Goal: Task Accomplishment & Management: Manage account settings

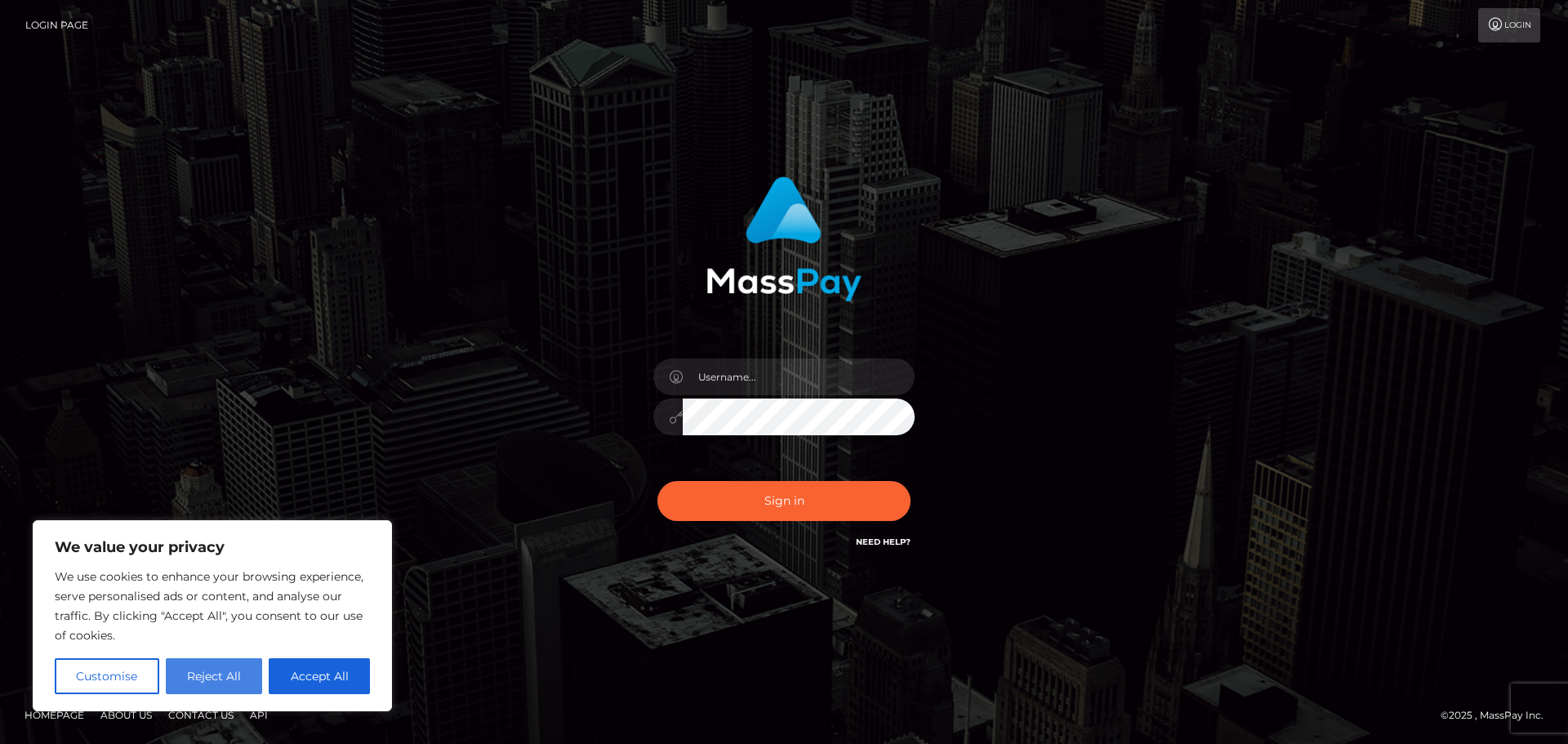
click at [221, 684] on button "Reject All" at bounding box center [214, 676] width 97 height 36
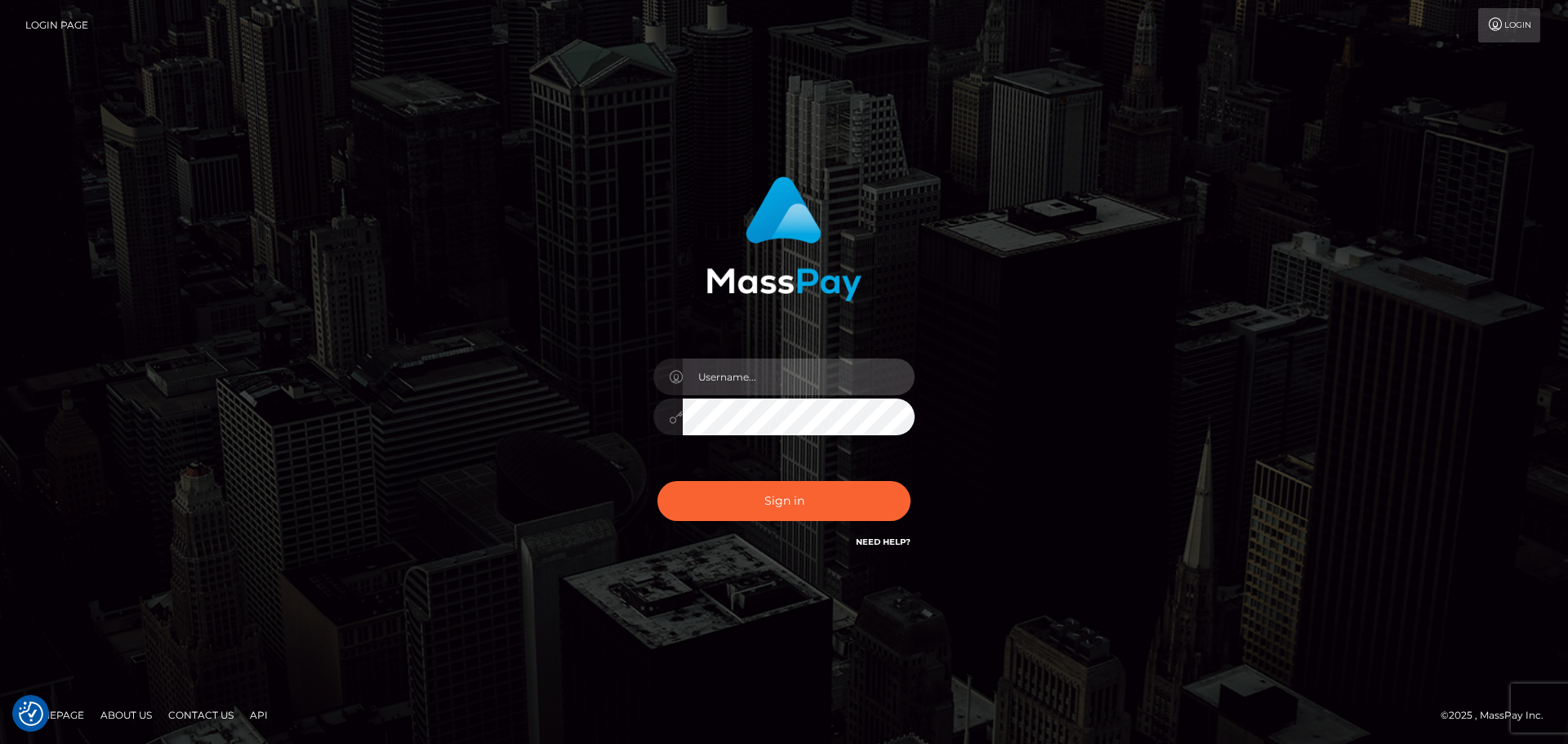
click at [752, 374] on input "text" at bounding box center [799, 376] width 232 height 36
type input "msuffield@mycollarts.edu.au"
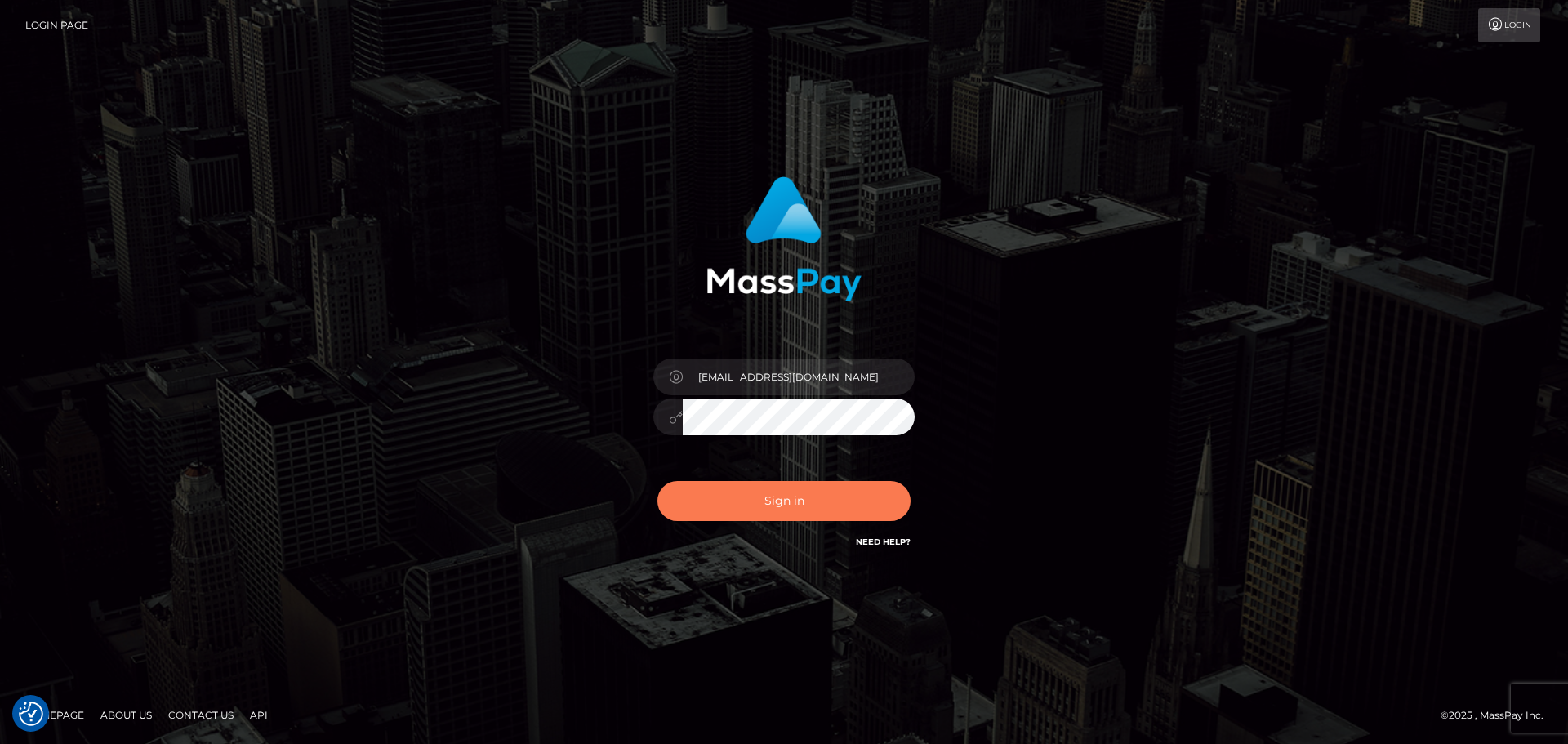
click at [822, 504] on button "Sign in" at bounding box center [784, 501] width 253 height 40
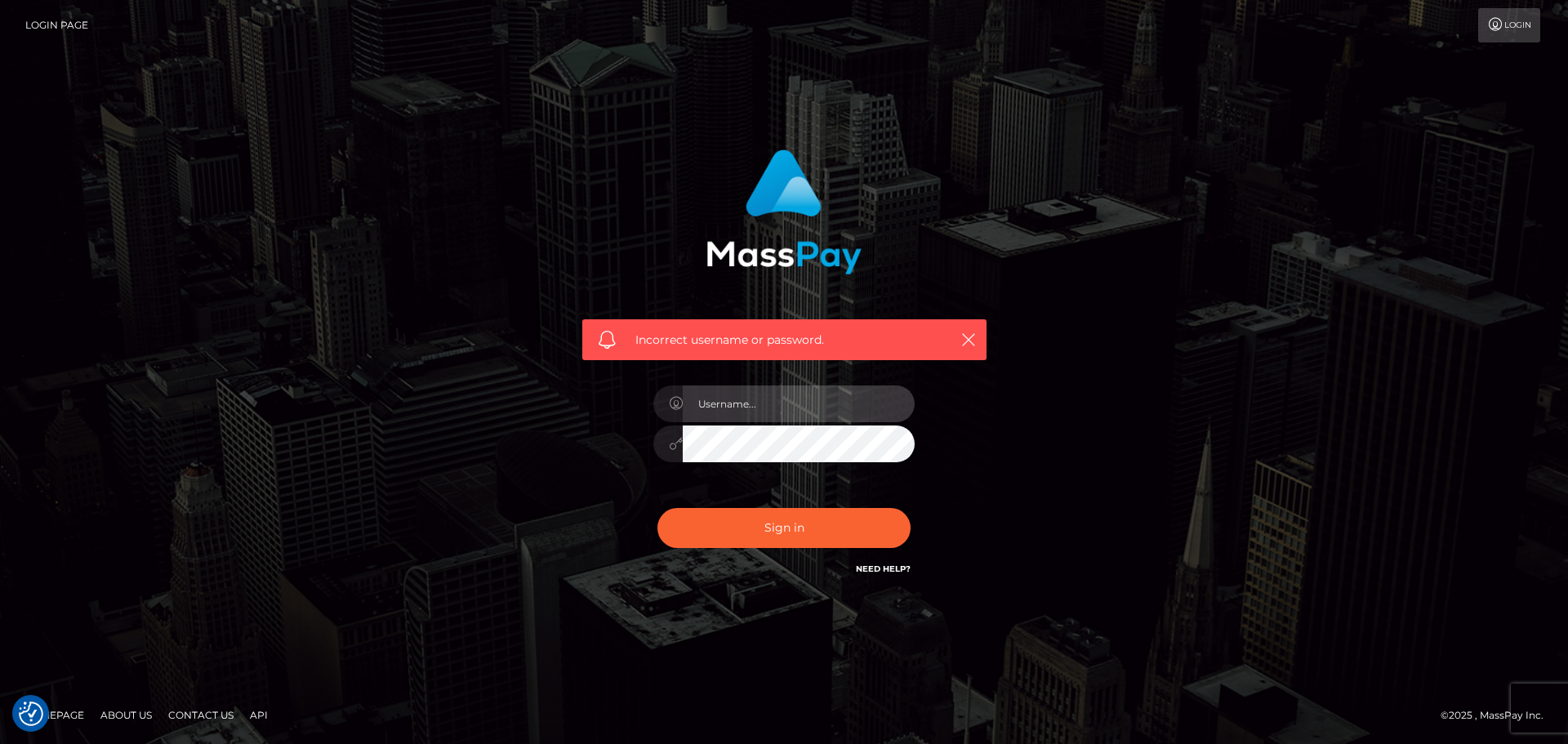
click at [828, 404] on input "text" at bounding box center [799, 404] width 232 height 36
type input "bXN1ZmZpZWxkQG15Y29sbGFydHMuZWR1LmF1"
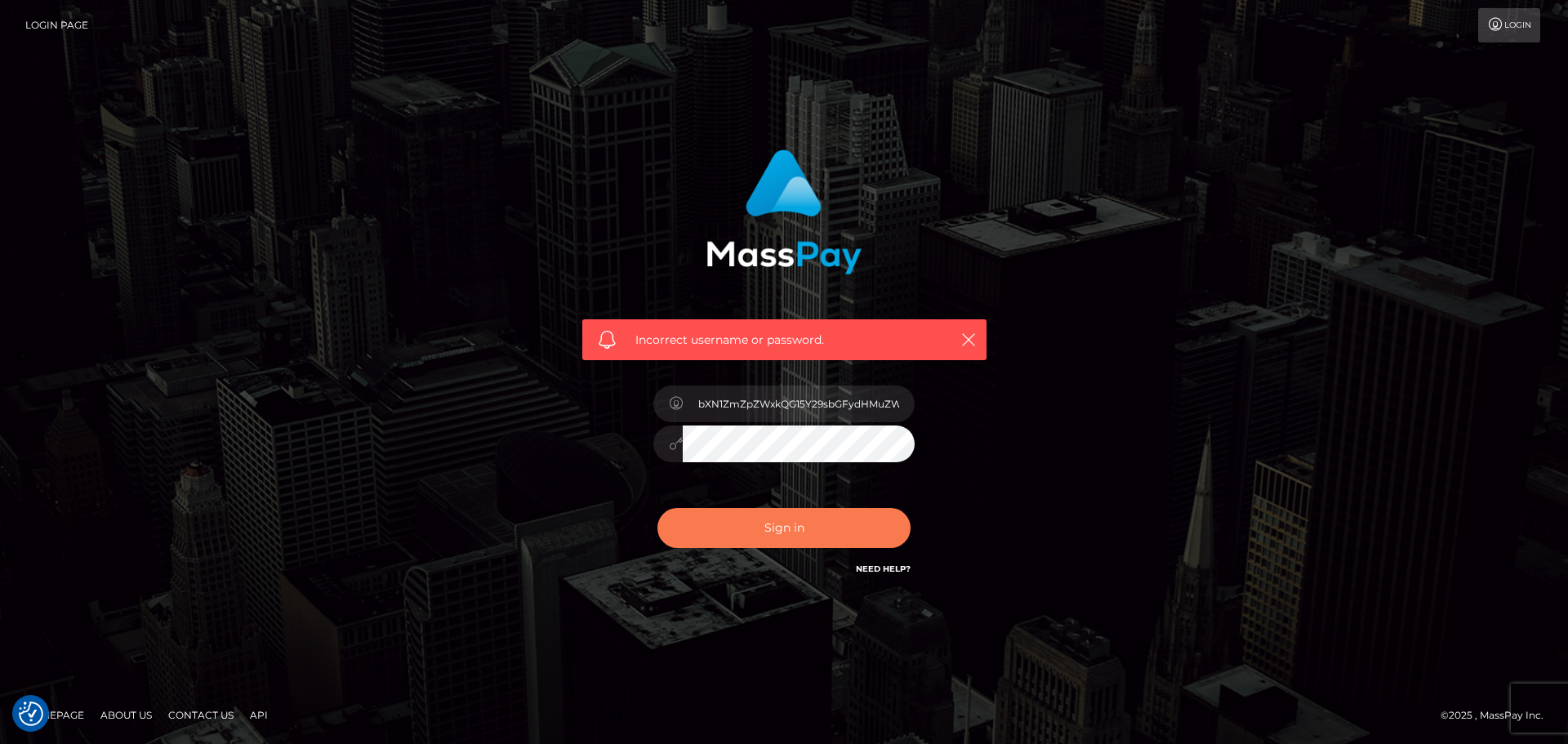
click at [785, 522] on button "Sign in" at bounding box center [784, 528] width 253 height 40
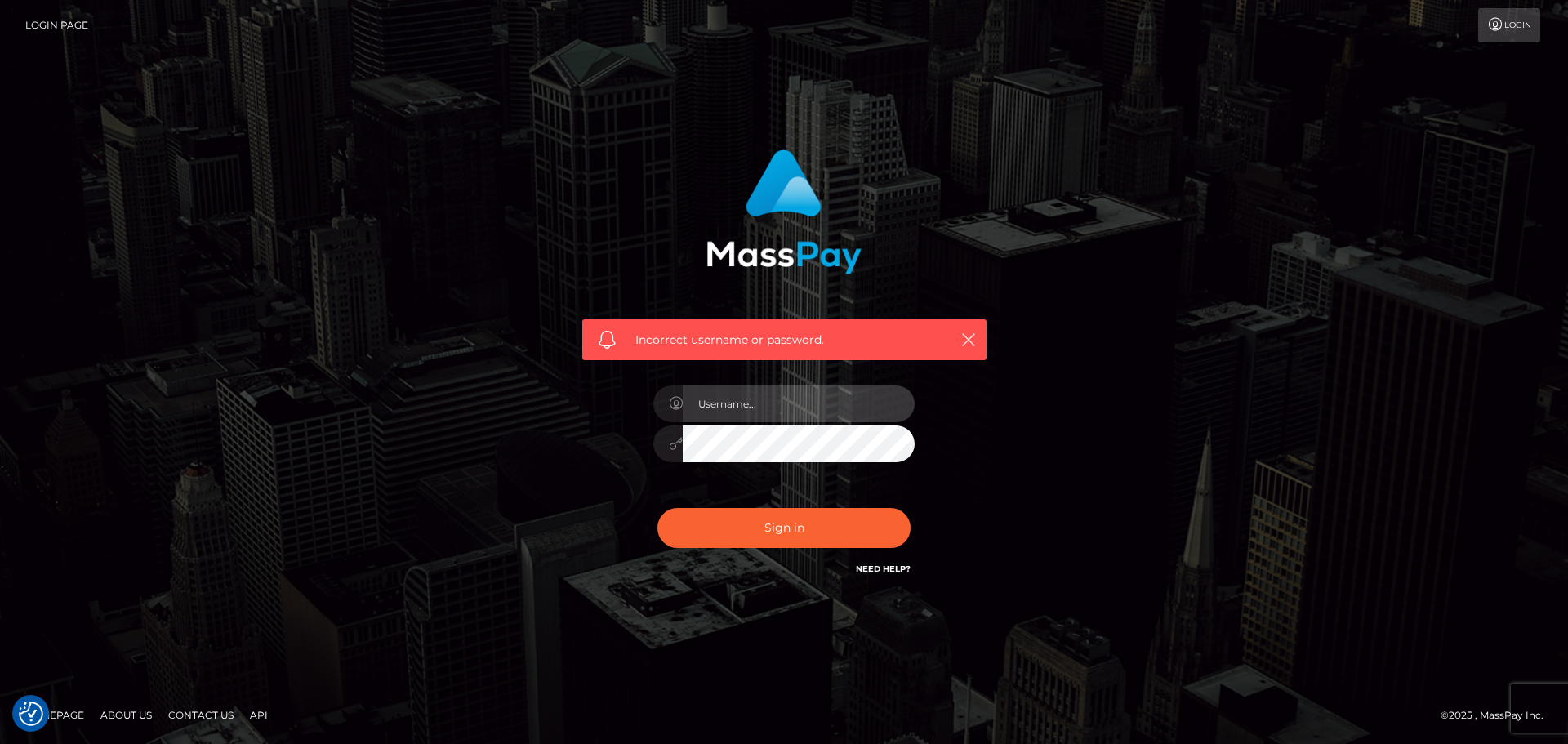
click at [775, 404] on input "text" at bounding box center [799, 404] width 232 height 36
type input "[EMAIL_ADDRESS][DOMAIN_NAME]"
click at [672, 402] on icon at bounding box center [676, 403] width 13 height 13
click at [854, 412] on input "msuffield@mycollarts.edu.au" at bounding box center [799, 404] width 232 height 36
click at [870, 418] on input "msuffield@mycollarts.edu.au" at bounding box center [799, 404] width 232 height 36
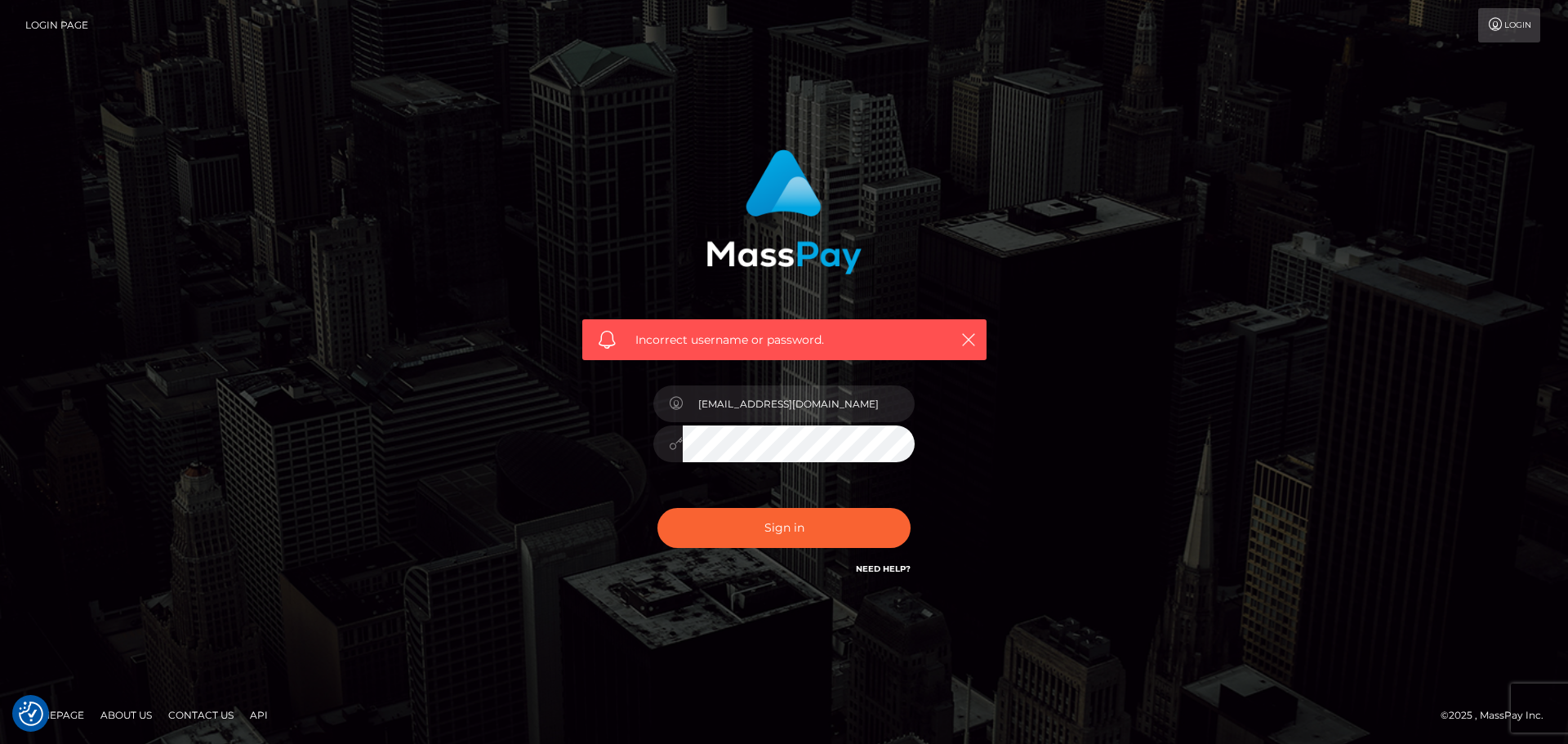
click at [1118, 414] on div "Incorrect username or password. msuffield@mycollarts.edu.au" at bounding box center [784, 372] width 931 height 469
click at [876, 401] on input "msuffield@mycollarts.edu.au" at bounding box center [799, 404] width 232 height 36
drag, startPoint x: 1041, startPoint y: 395, endPoint x: 1336, endPoint y: 184, distance: 362.7
click at [1043, 393] on div "Incorrect username or password. msuffield@mycollarts.edu.au" at bounding box center [784, 372] width 931 height 469
click at [1517, 23] on link "Login" at bounding box center [1509, 26] width 62 height 35
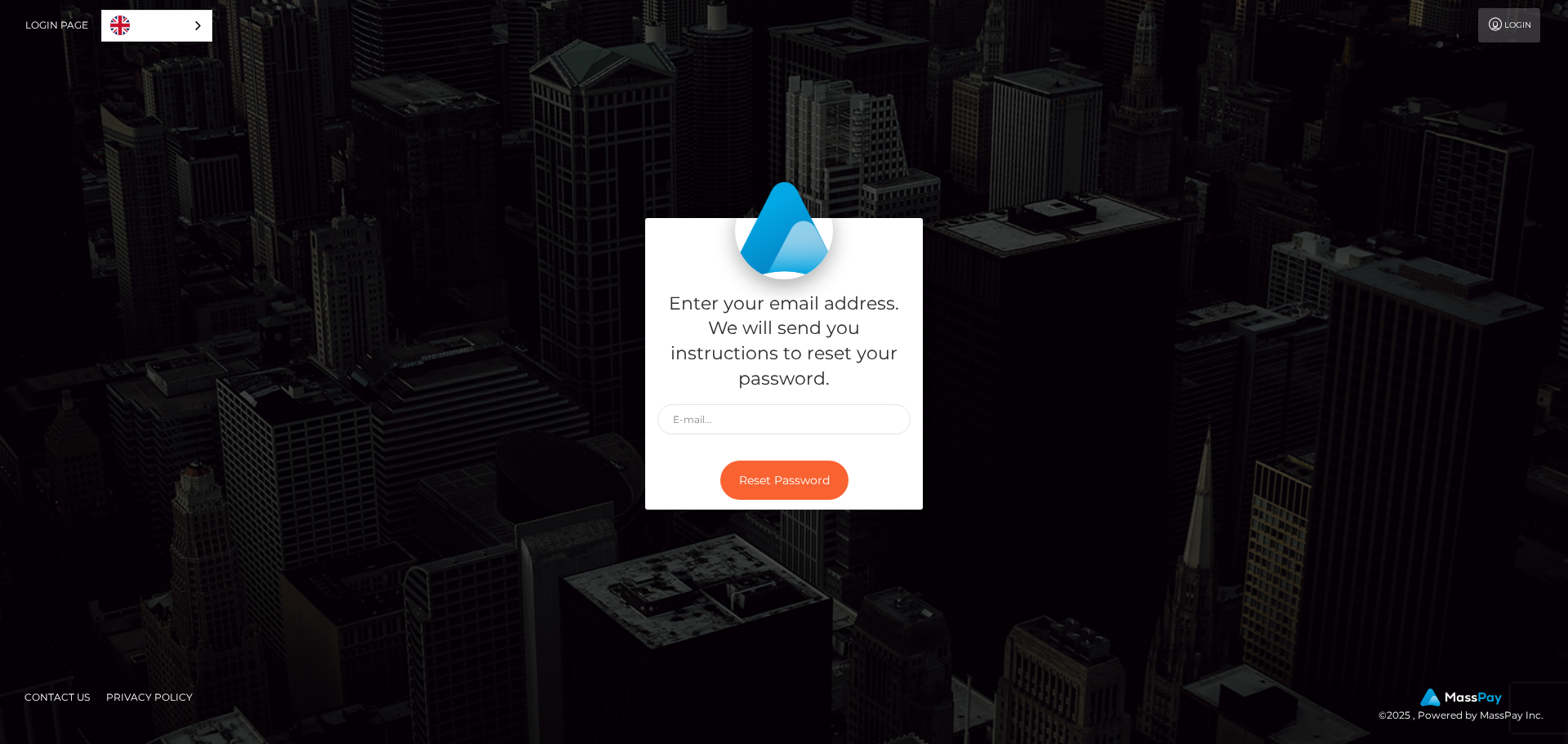
click at [1498, 26] on icon at bounding box center [1496, 25] width 17 height 13
